Goal: Transaction & Acquisition: Purchase product/service

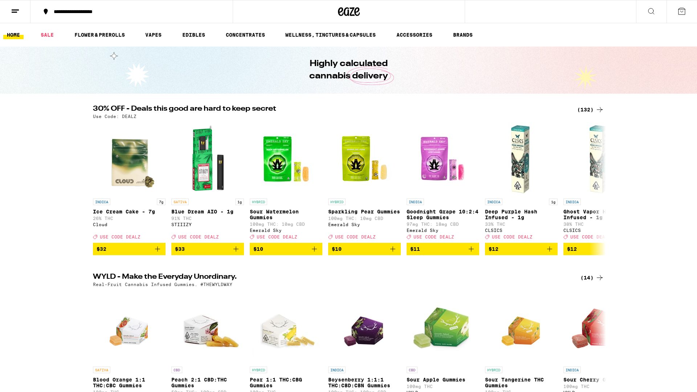
click at [653, 11] on icon at bounding box center [651, 11] width 9 height 9
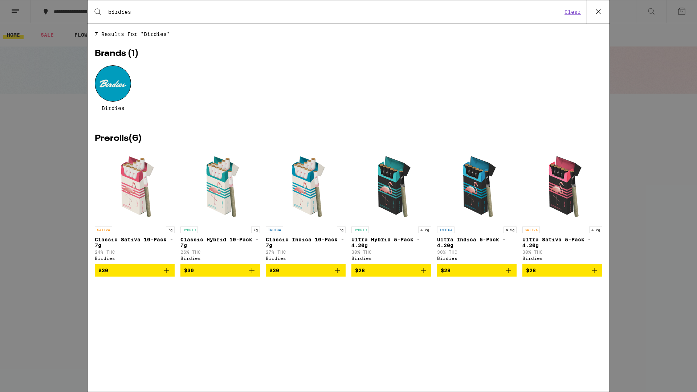
type input "birdies"
click at [250, 275] on icon "Add to bag" at bounding box center [252, 270] width 9 height 9
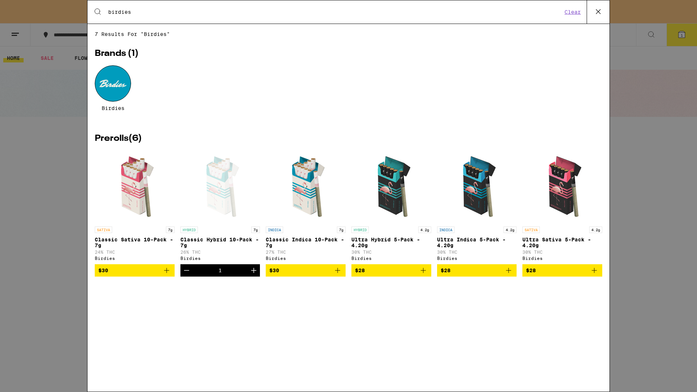
click at [253, 273] on icon "Increment" at bounding box center [253, 270] width 5 height 5
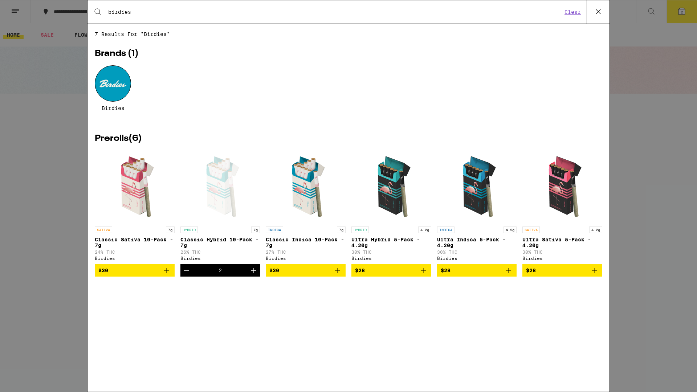
click at [686, 16] on div "Search for Products birdies Clear 7 results for "birdies" Brands ( 1 ) Birdies …" at bounding box center [348, 196] width 697 height 392
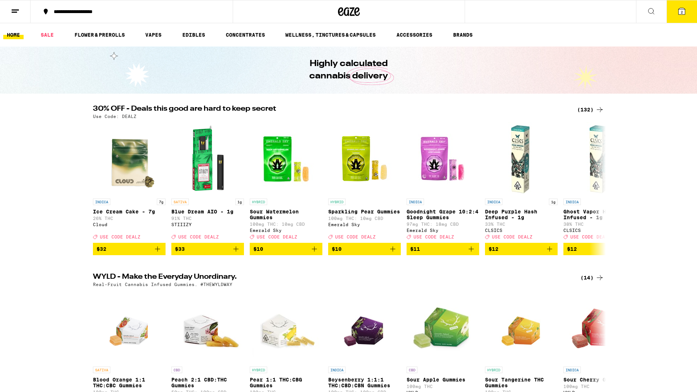
click at [682, 13] on span "2" at bounding box center [682, 12] width 2 height 4
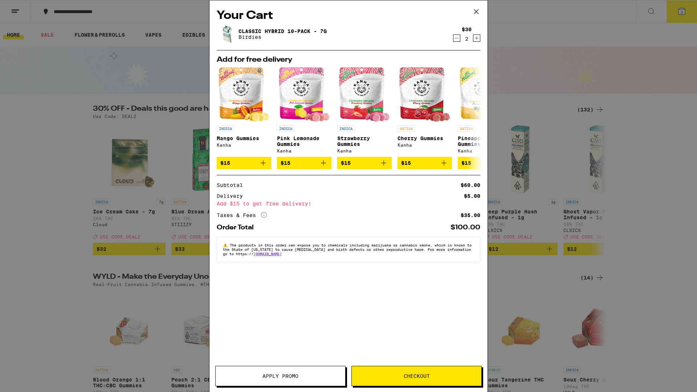
click at [439, 377] on span "Checkout" at bounding box center [417, 375] width 130 height 5
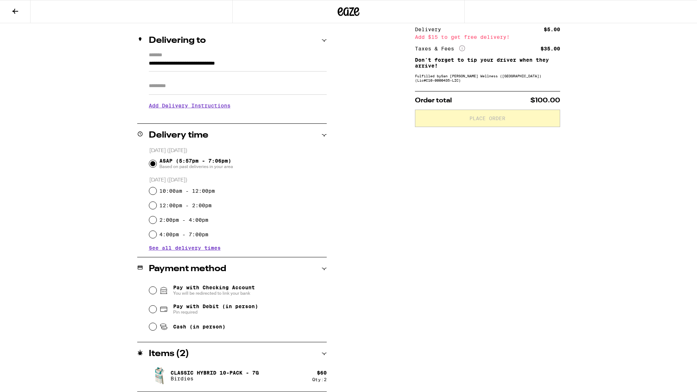
scroll to position [79, 0]
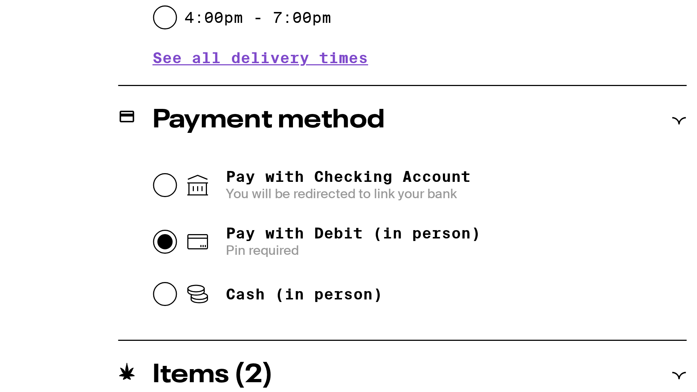
click at [152, 310] on input "Pay with Debit (in person) Pin required" at bounding box center [152, 309] width 7 height 7
radio input "true"
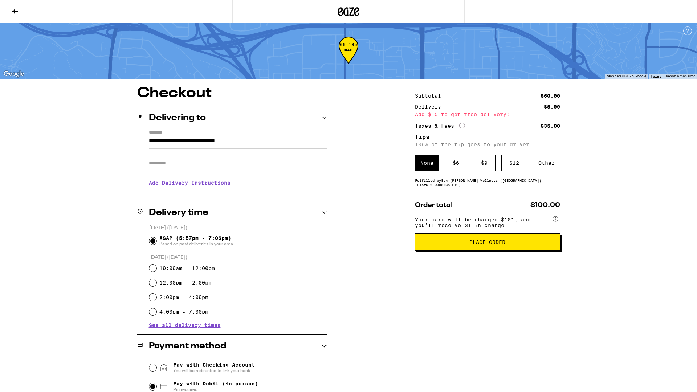
scroll to position [0, 0]
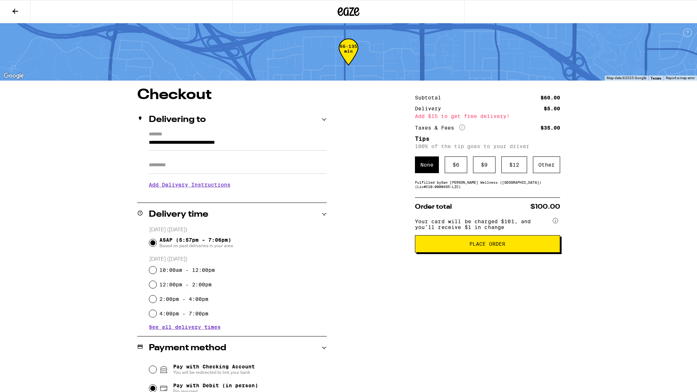
click at [235, 168] on input "Apt/Suite" at bounding box center [238, 164] width 178 height 17
type input "***"
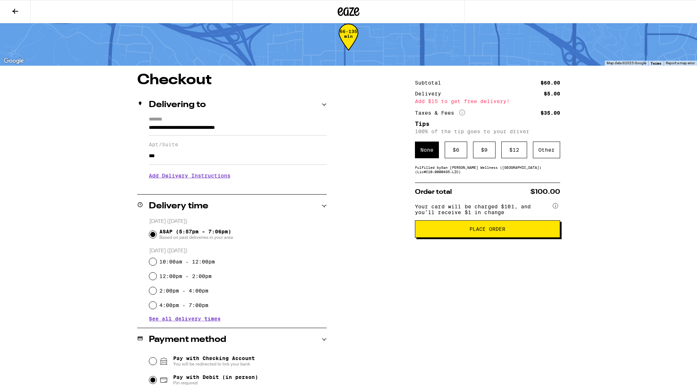
scroll to position [86, 0]
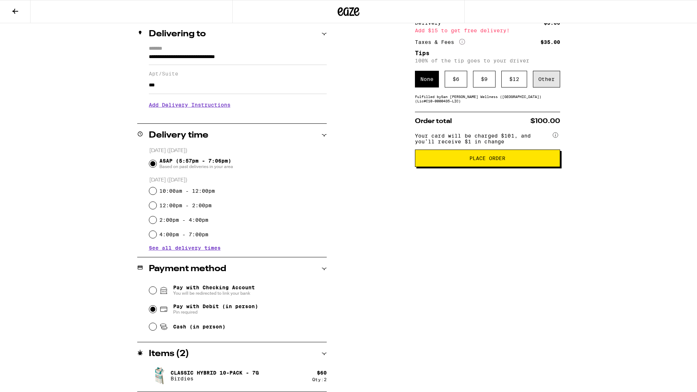
click at [543, 83] on div "Other" at bounding box center [546, 79] width 27 height 17
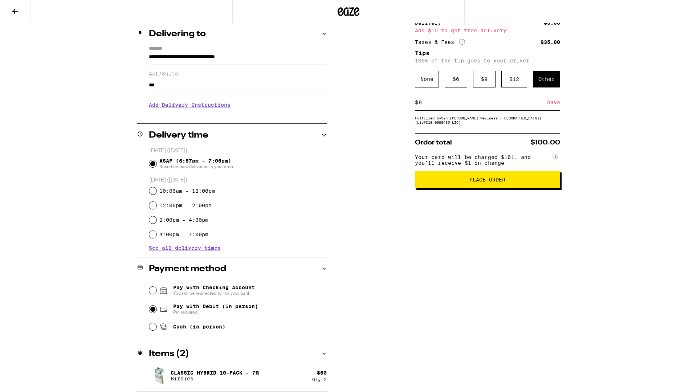
type input "8"
click at [489, 182] on span "Place Order" at bounding box center [487, 179] width 36 height 5
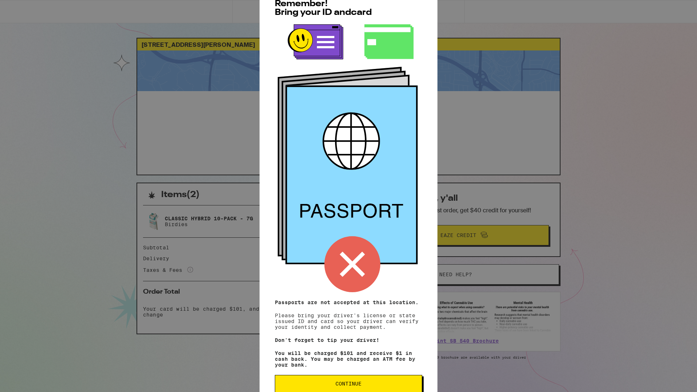
scroll to position [19, 0]
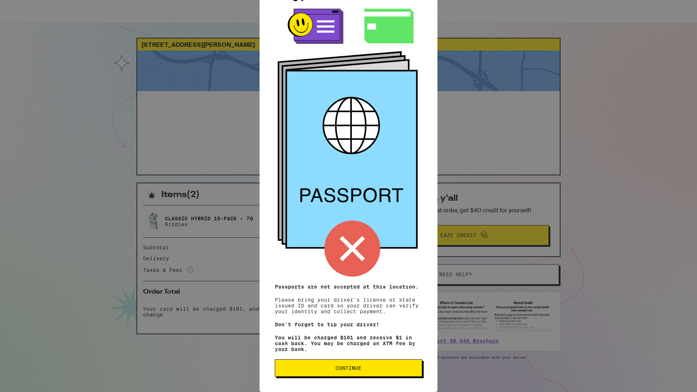
click at [392, 369] on span "Continue" at bounding box center [348, 367] width 135 height 5
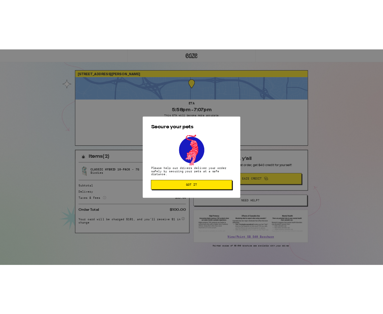
scroll to position [0, 0]
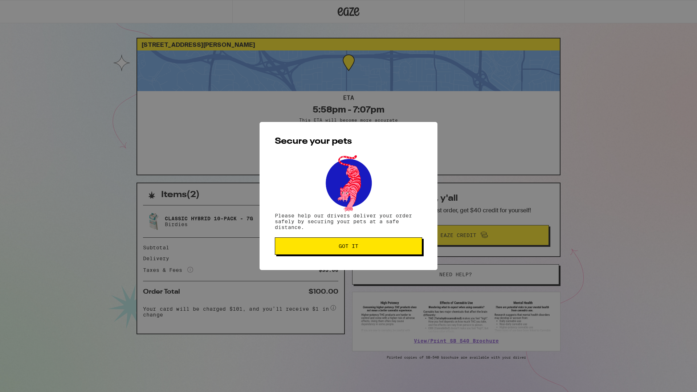
click at [404, 250] on button "Got it" at bounding box center [348, 245] width 147 height 17
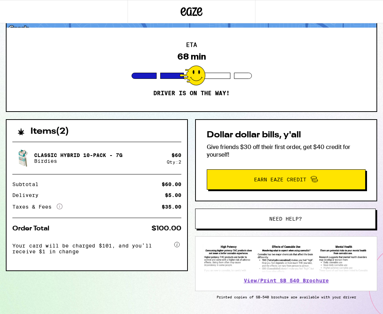
scroll to position [87, 0]
